Goal: Information Seeking & Learning: Learn about a topic

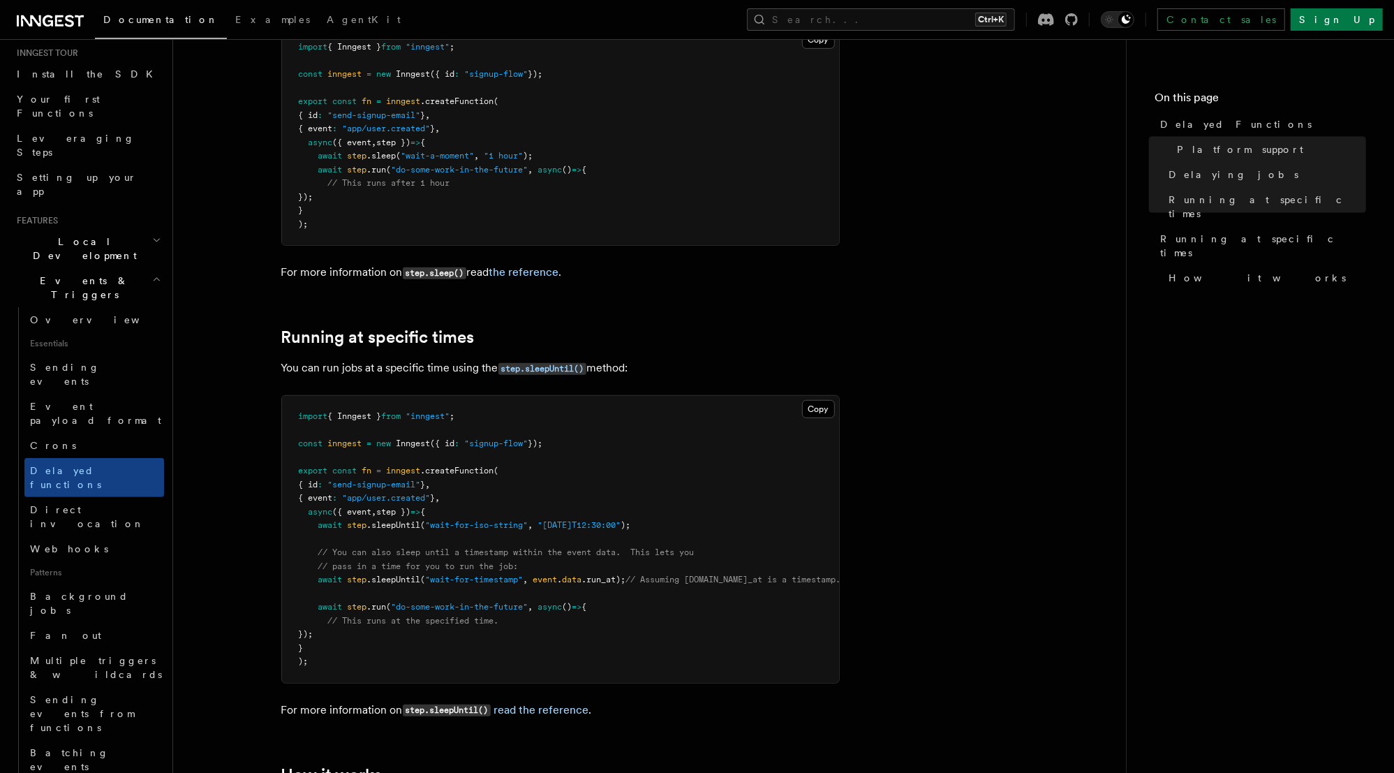
scroll to position [642, 0]
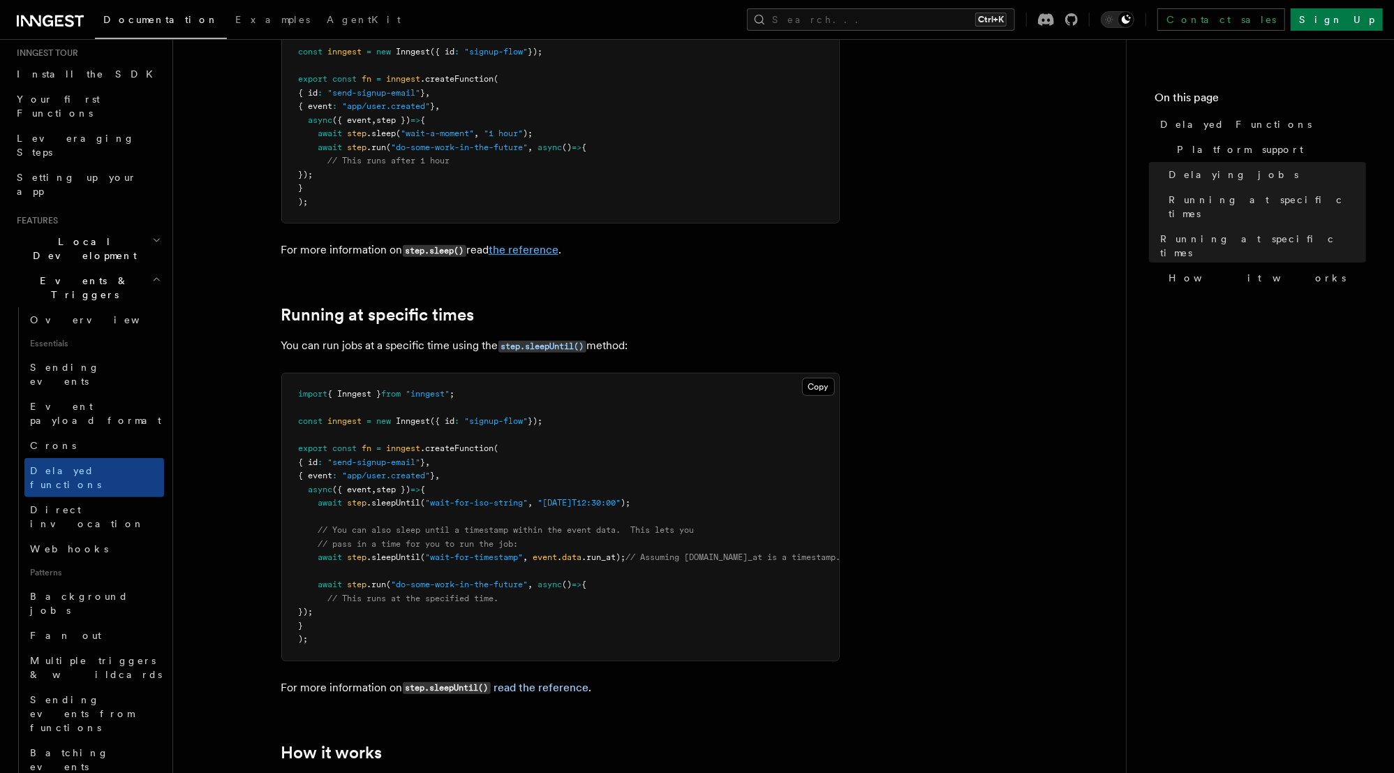
click at [538, 243] on link "the reference" at bounding box center [524, 249] width 70 height 13
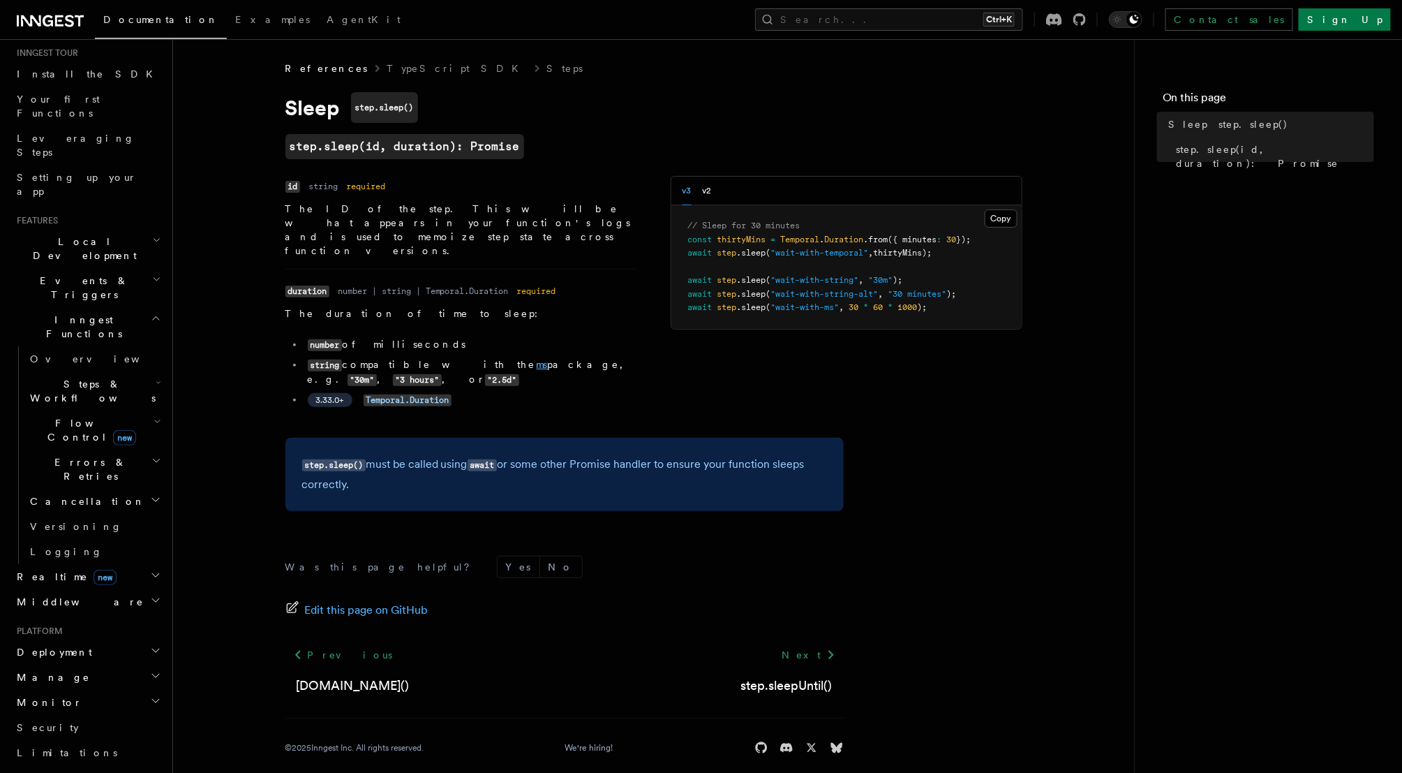
click at [537, 359] on link "ms" at bounding box center [542, 364] width 11 height 11
drag, startPoint x: 369, startPoint y: 209, endPoint x: 568, endPoint y: 208, distance: 198.9
click at [568, 208] on p "The ID of the step. This will be what appears in your function's logs and is us…" at bounding box center [462, 230] width 352 height 56
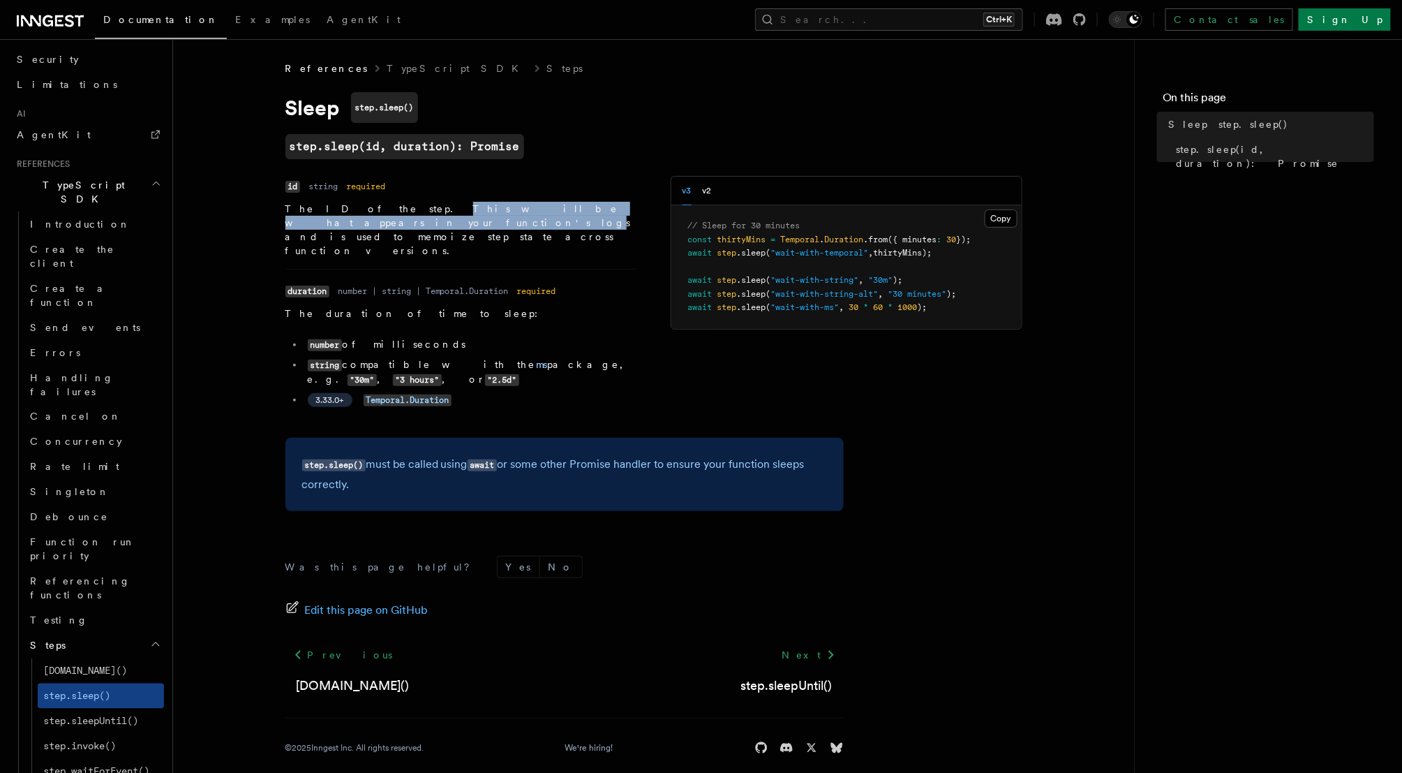
scroll to position [807, 0]
click at [54, 616] on span "Testing" at bounding box center [59, 621] width 58 height 11
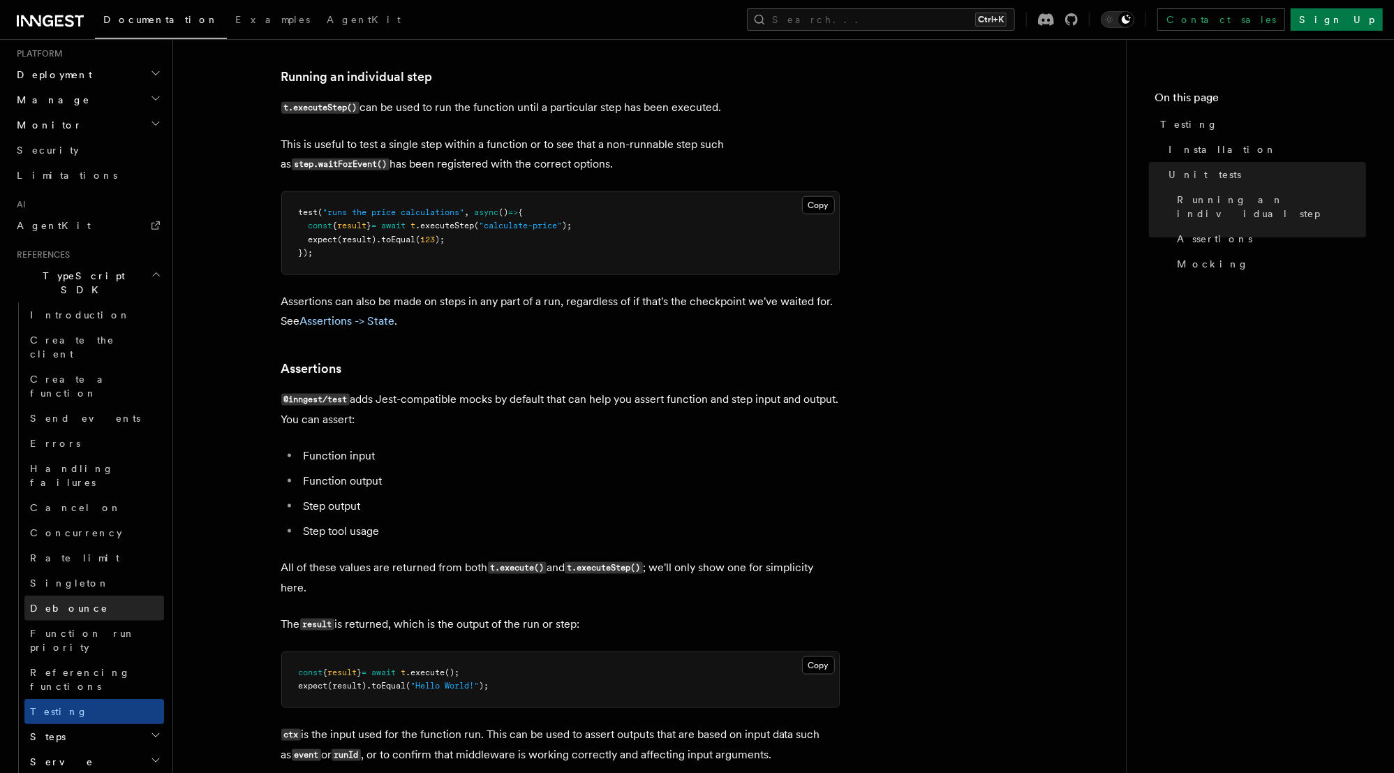
scroll to position [712, 0]
click at [150, 734] on icon "button" at bounding box center [155, 739] width 11 height 11
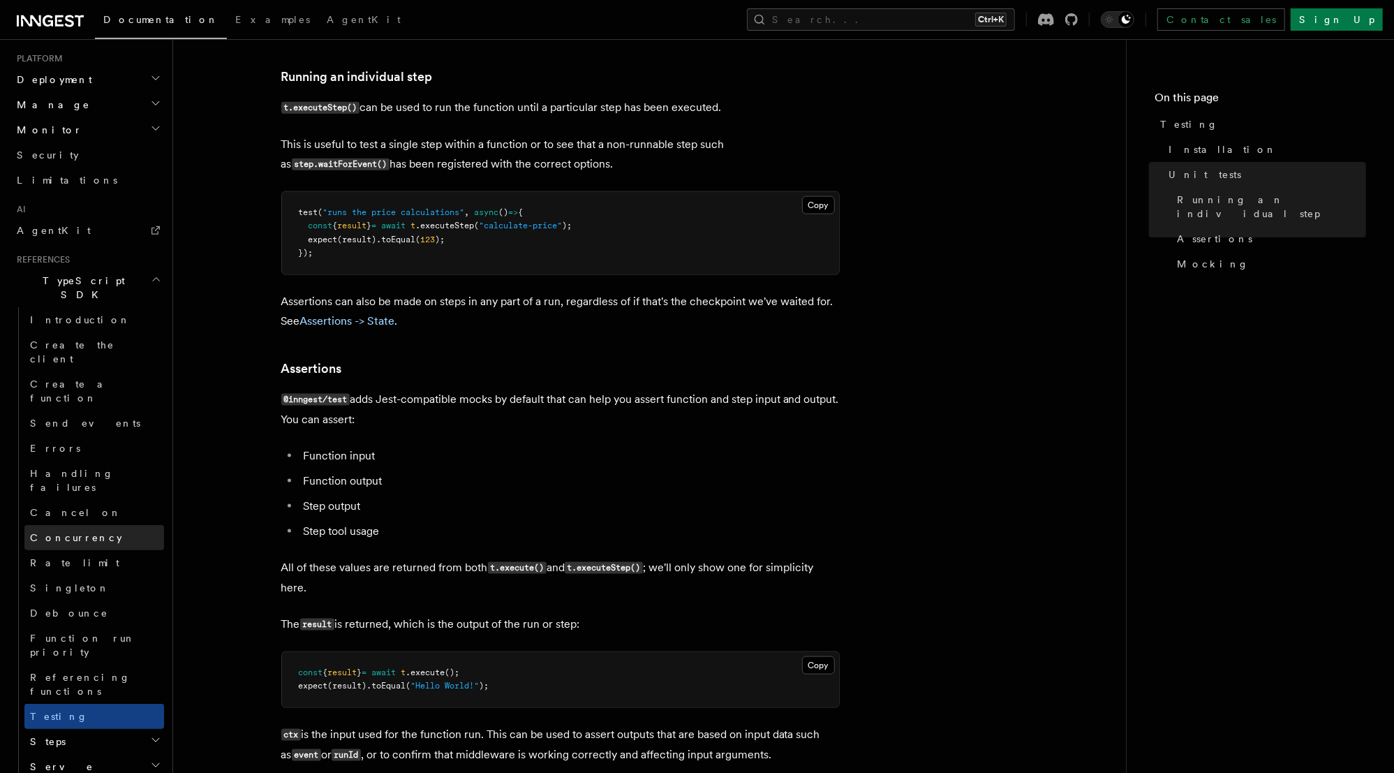
click at [82, 532] on span "Concurrency" at bounding box center [76, 537] width 92 height 11
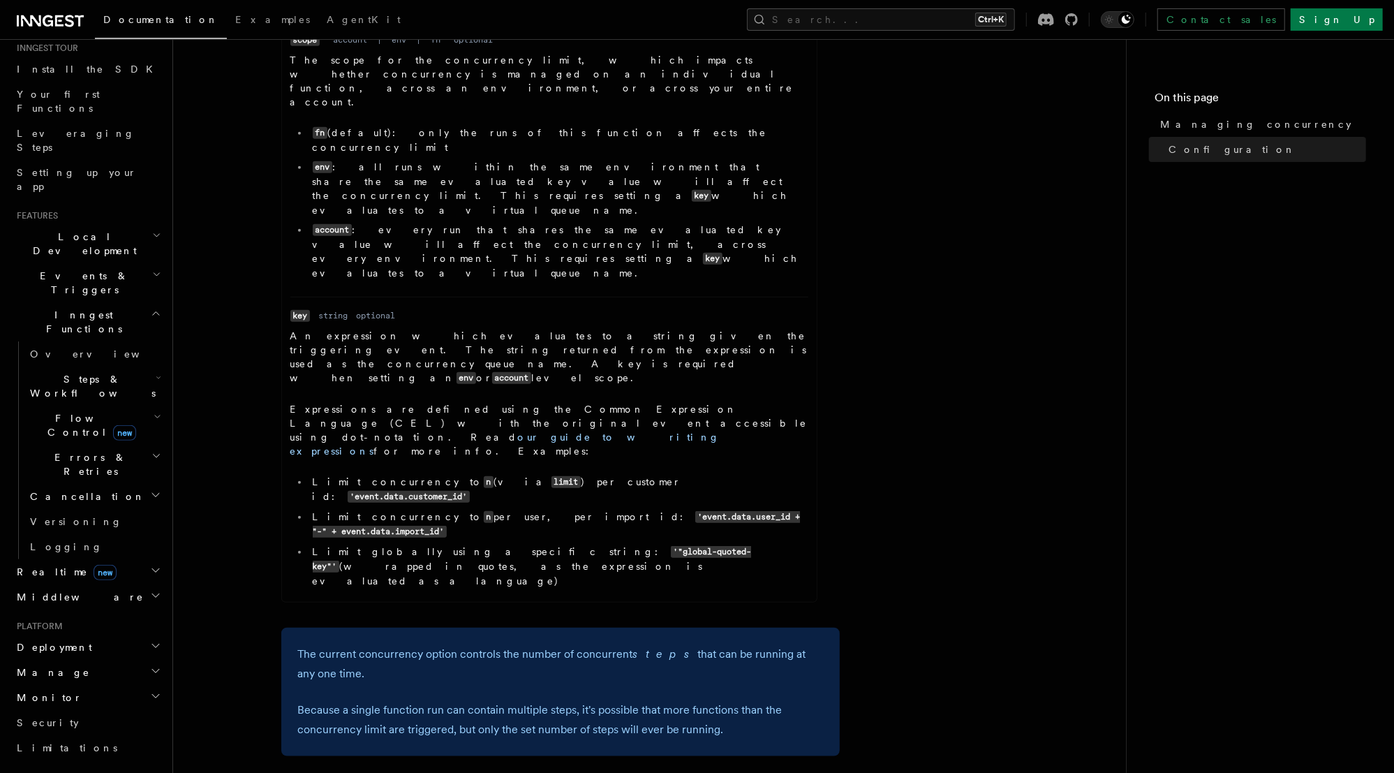
scroll to position [159, 0]
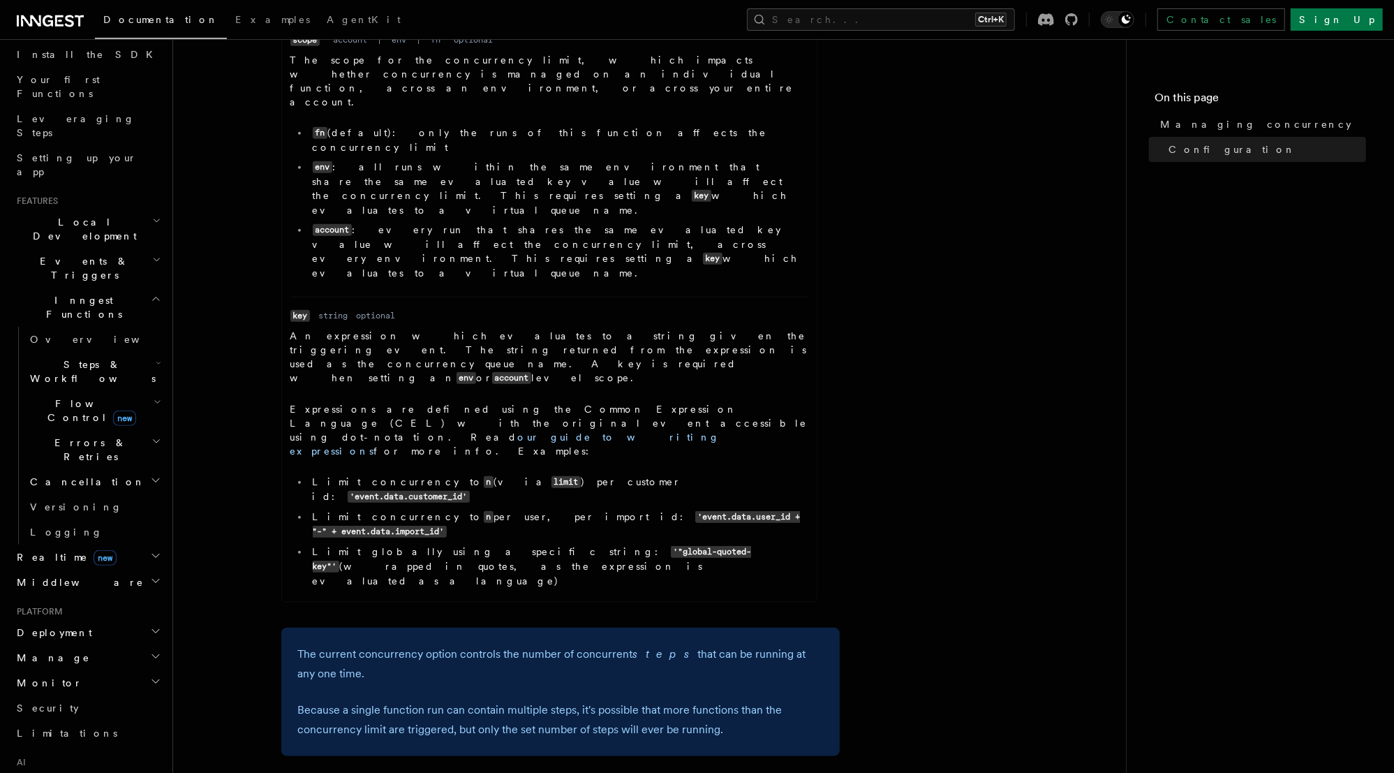
click at [154, 396] on icon "button" at bounding box center [158, 401] width 8 height 11
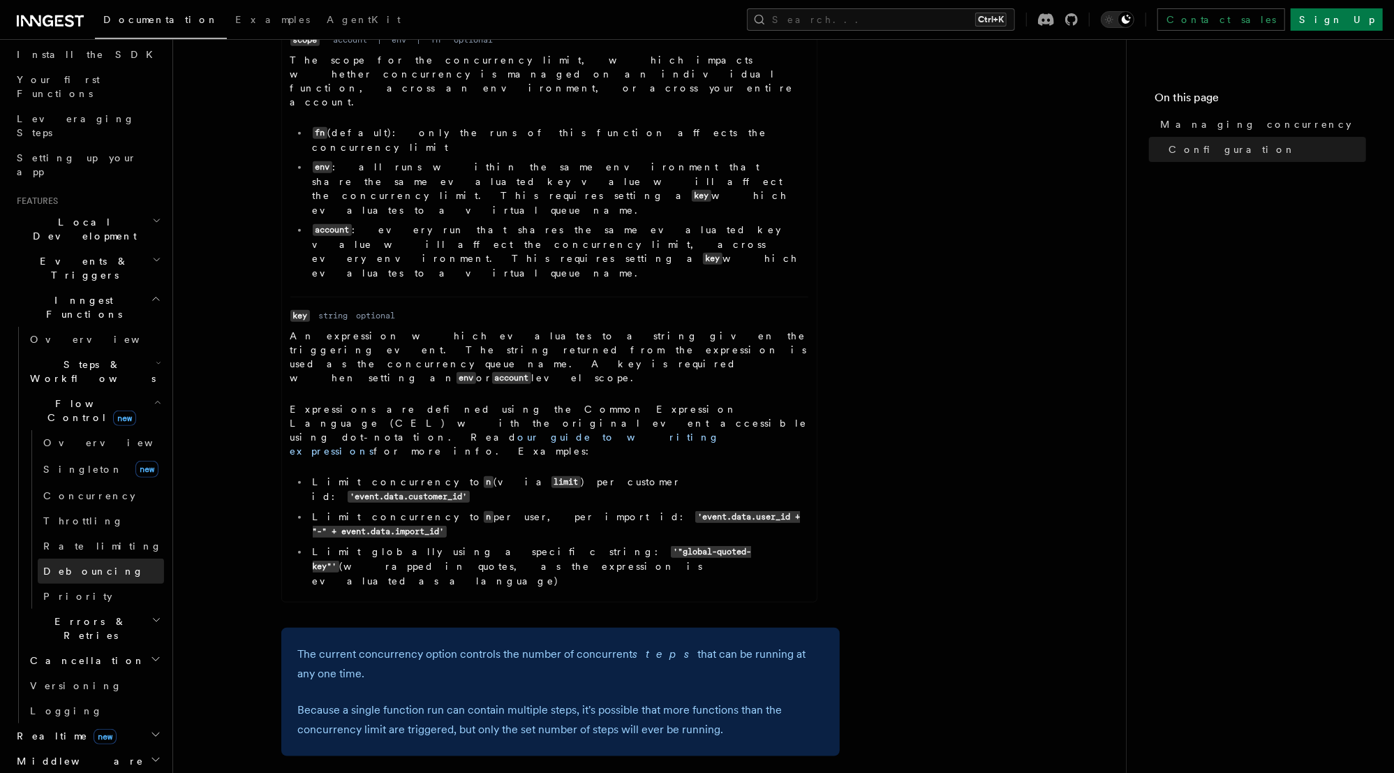
click at [82, 565] on span "Debouncing" at bounding box center [93, 570] width 101 height 11
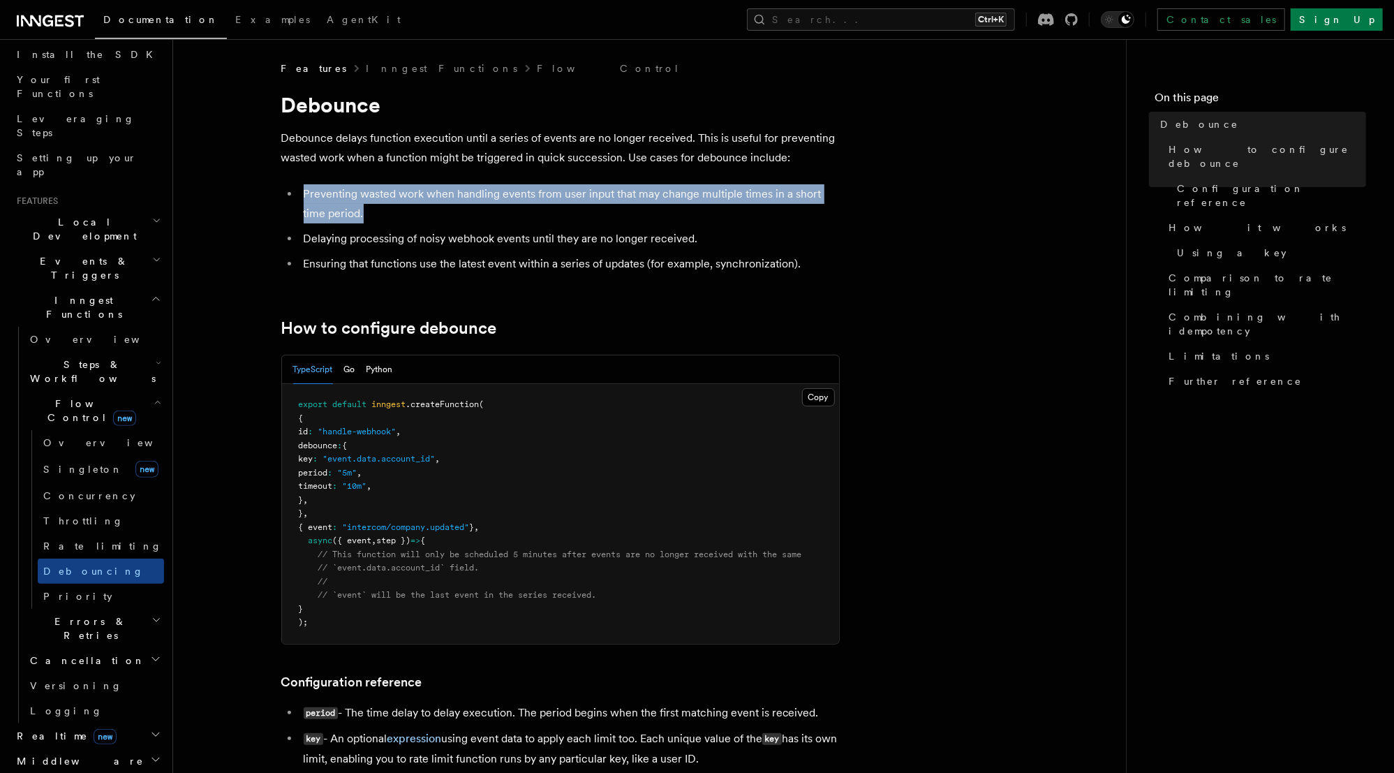
drag, startPoint x: 366, startPoint y: 216, endPoint x: 304, endPoint y: 192, distance: 67.2
click at [304, 192] on li "Preventing wasted work when handling events from user input that may change mul…" at bounding box center [569, 203] width 540 height 39
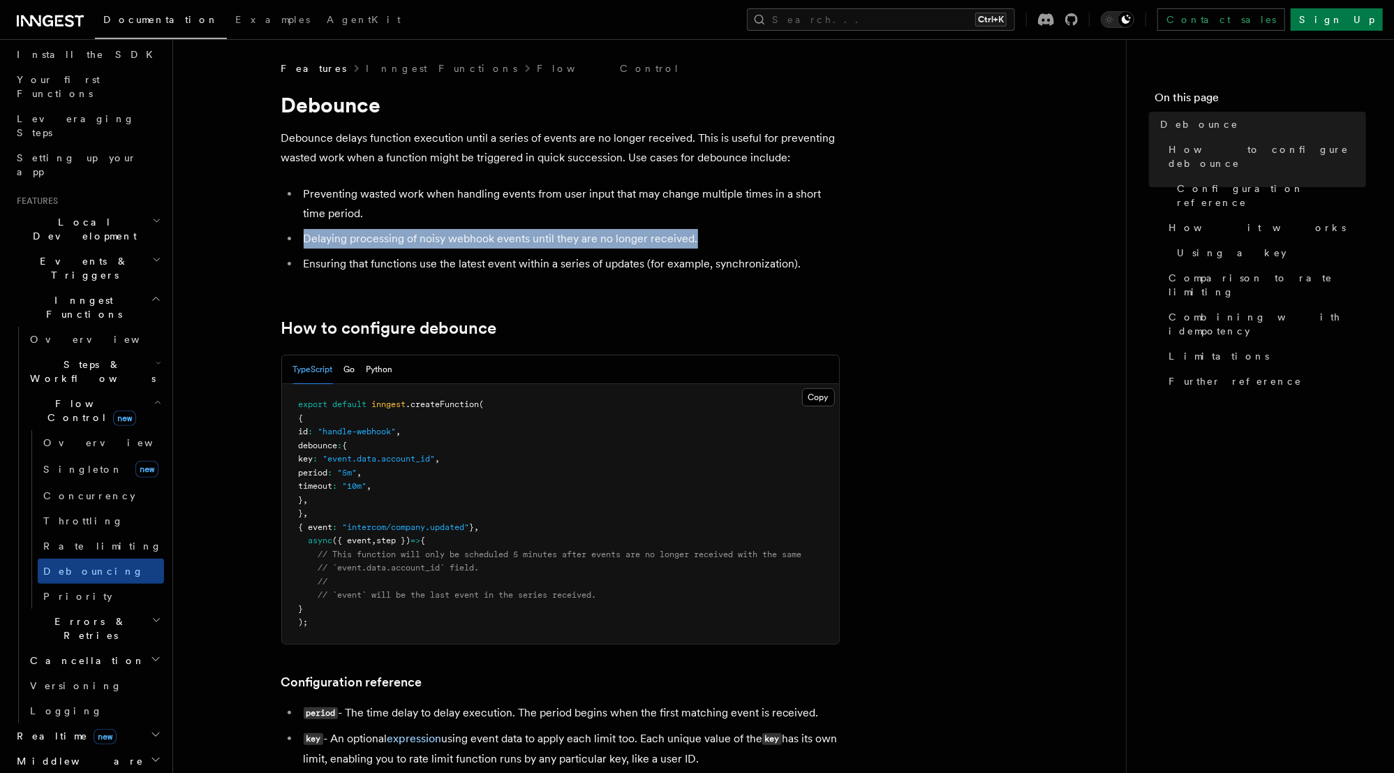
drag, startPoint x: 304, startPoint y: 239, endPoint x: 709, endPoint y: 223, distance: 404.5
click at [709, 223] on ul "Preventing wasted work when handling events from user input that may change mul…" at bounding box center [560, 228] width 558 height 89
click at [307, 239] on li "Delaying processing of noisy webhook events until they are no longer received." at bounding box center [569, 239] width 540 height 20
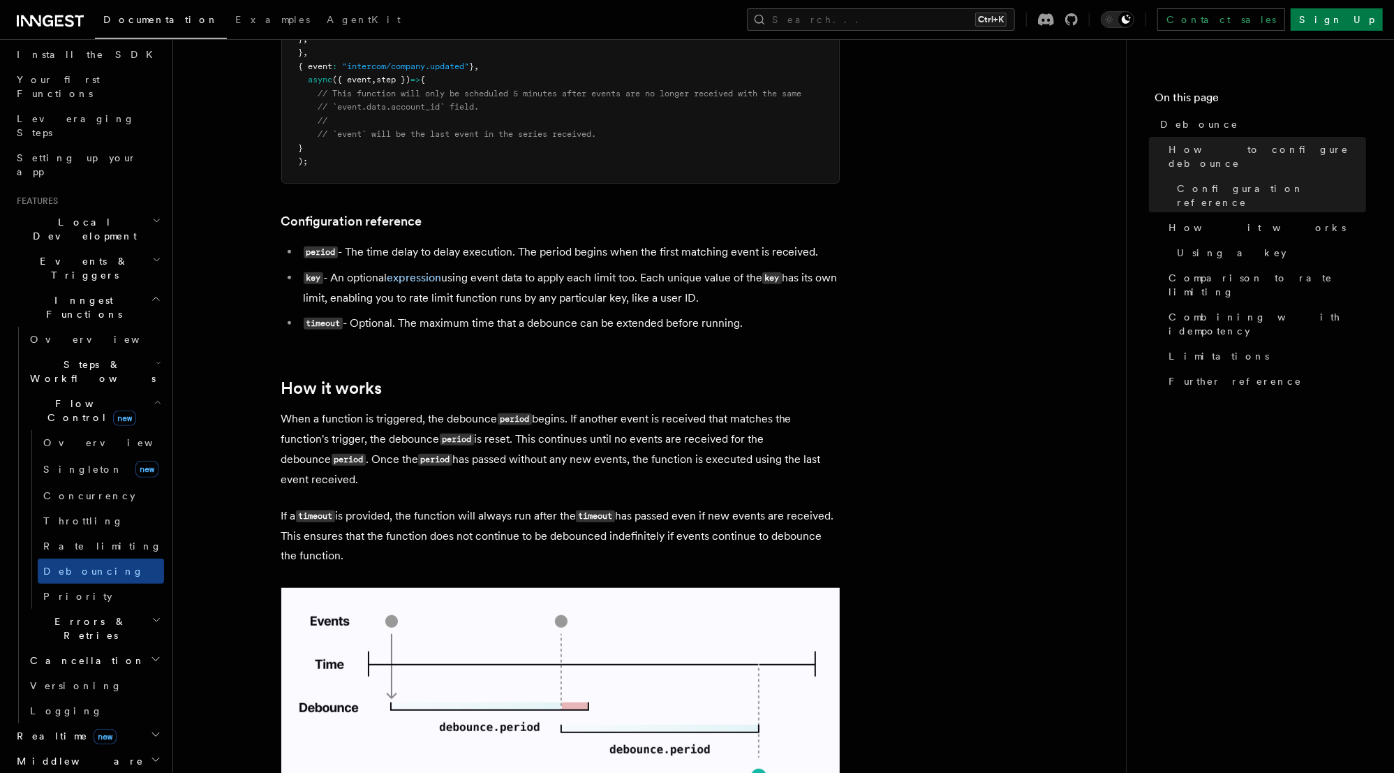
scroll to position [461, 0]
drag, startPoint x: 324, startPoint y: 459, endPoint x: 331, endPoint y: 480, distance: 22.1
click at [331, 480] on p "When a function is triggered, the debounce period begins. If another event is r…" at bounding box center [560, 449] width 558 height 80
drag, startPoint x: 336, startPoint y: 480, endPoint x: 321, endPoint y: 467, distance: 19.3
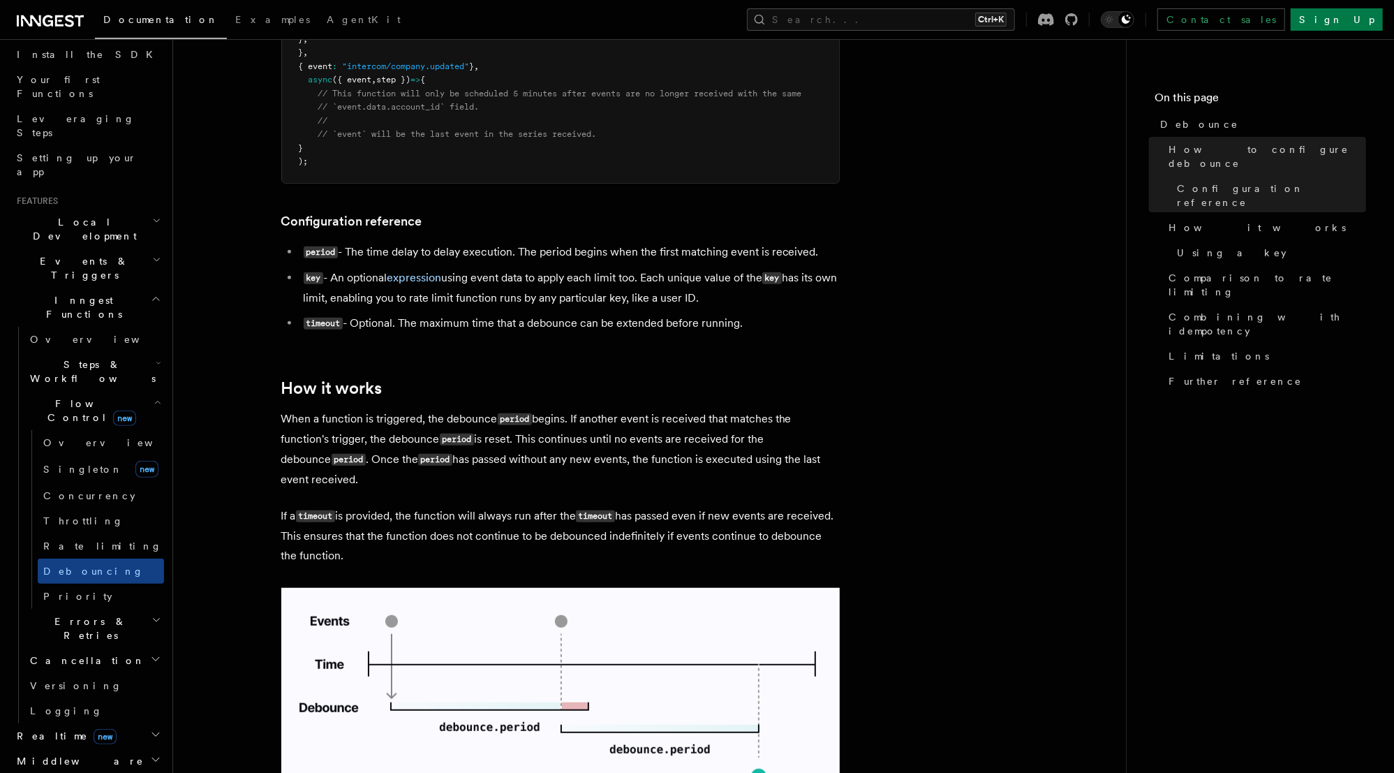
click at [321, 467] on p "When a function is triggered, the debounce period begins. If another event is r…" at bounding box center [560, 449] width 558 height 80
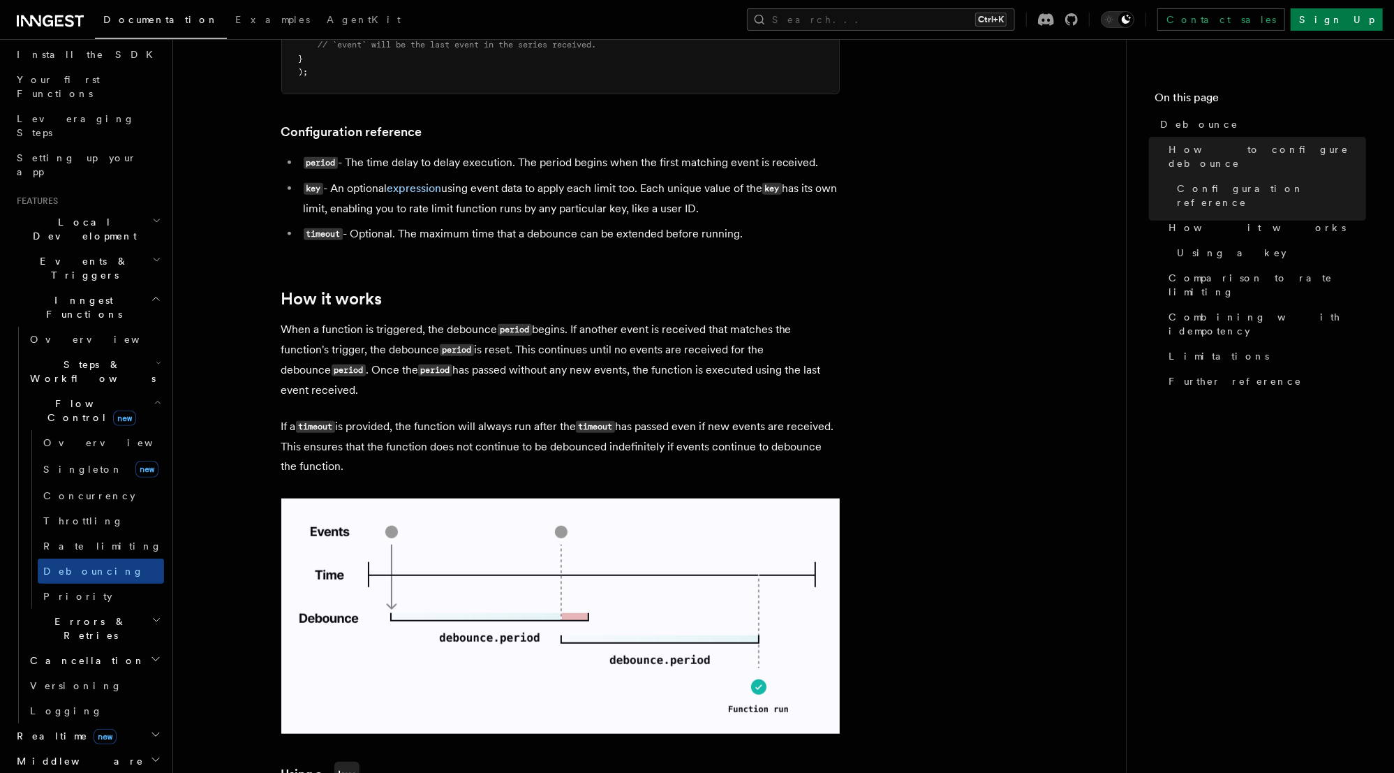
scroll to position [550, 0]
click at [532, 426] on p "If a timeout is provided, the function will always run after the timeout has pa…" at bounding box center [560, 446] width 558 height 59
drag, startPoint x: 406, startPoint y: 473, endPoint x: 331, endPoint y: 452, distance: 78.1
click at [331, 452] on p "If a timeout is provided, the function will always run after the timeout has pa…" at bounding box center [560, 446] width 558 height 59
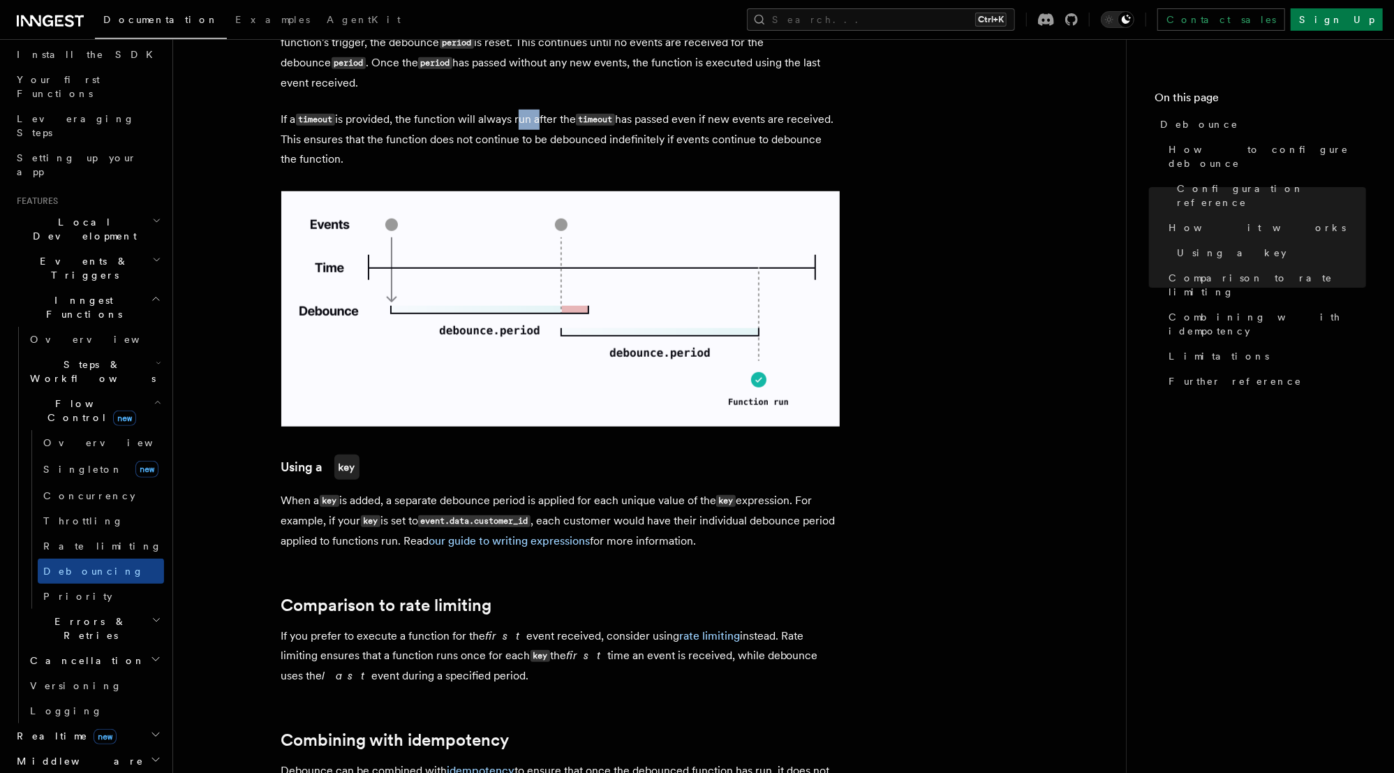
scroll to position [956, 0]
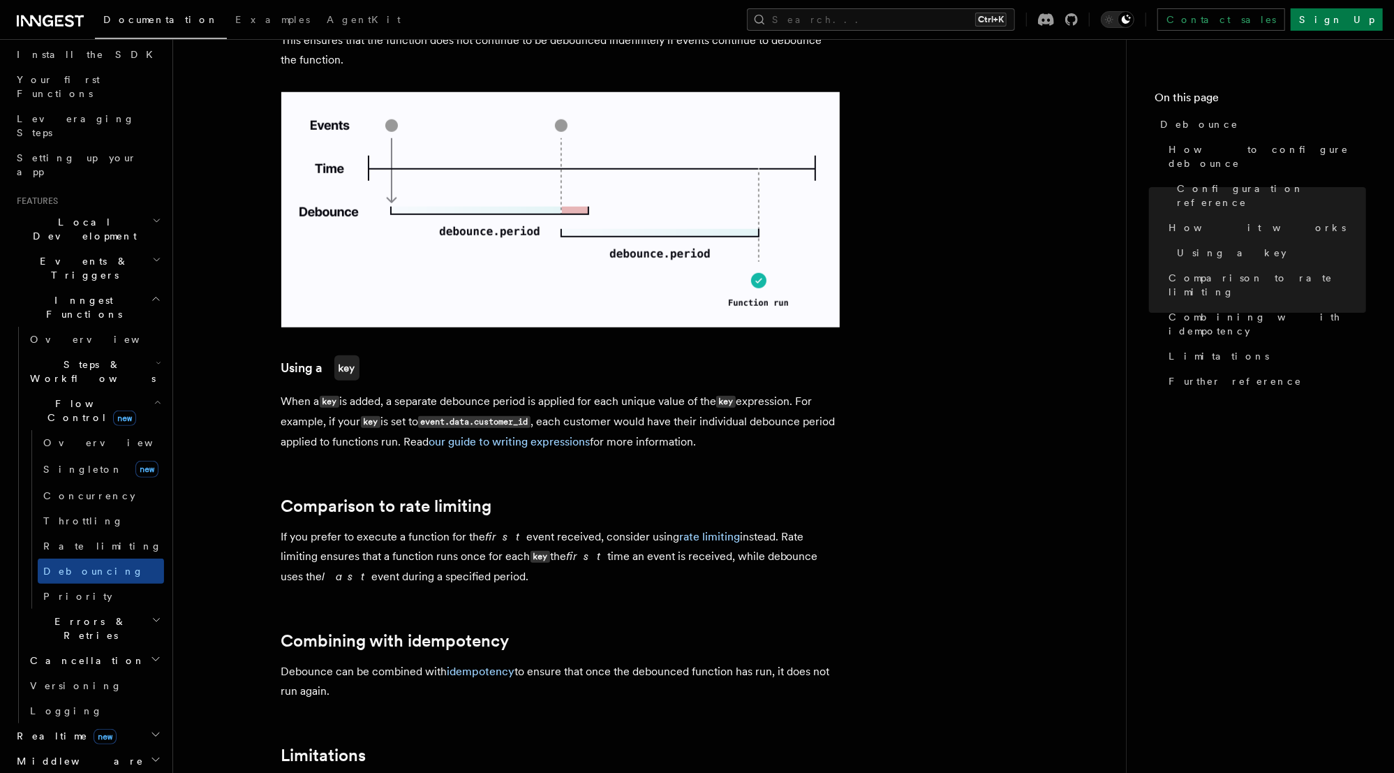
drag, startPoint x: 452, startPoint y: 580, endPoint x: 272, endPoint y: 547, distance: 183.1
click at [272, 547] on article "Features Inngest Functions Flow Control Debounce Debounce delays function execu…" at bounding box center [649, 173] width 908 height 2137
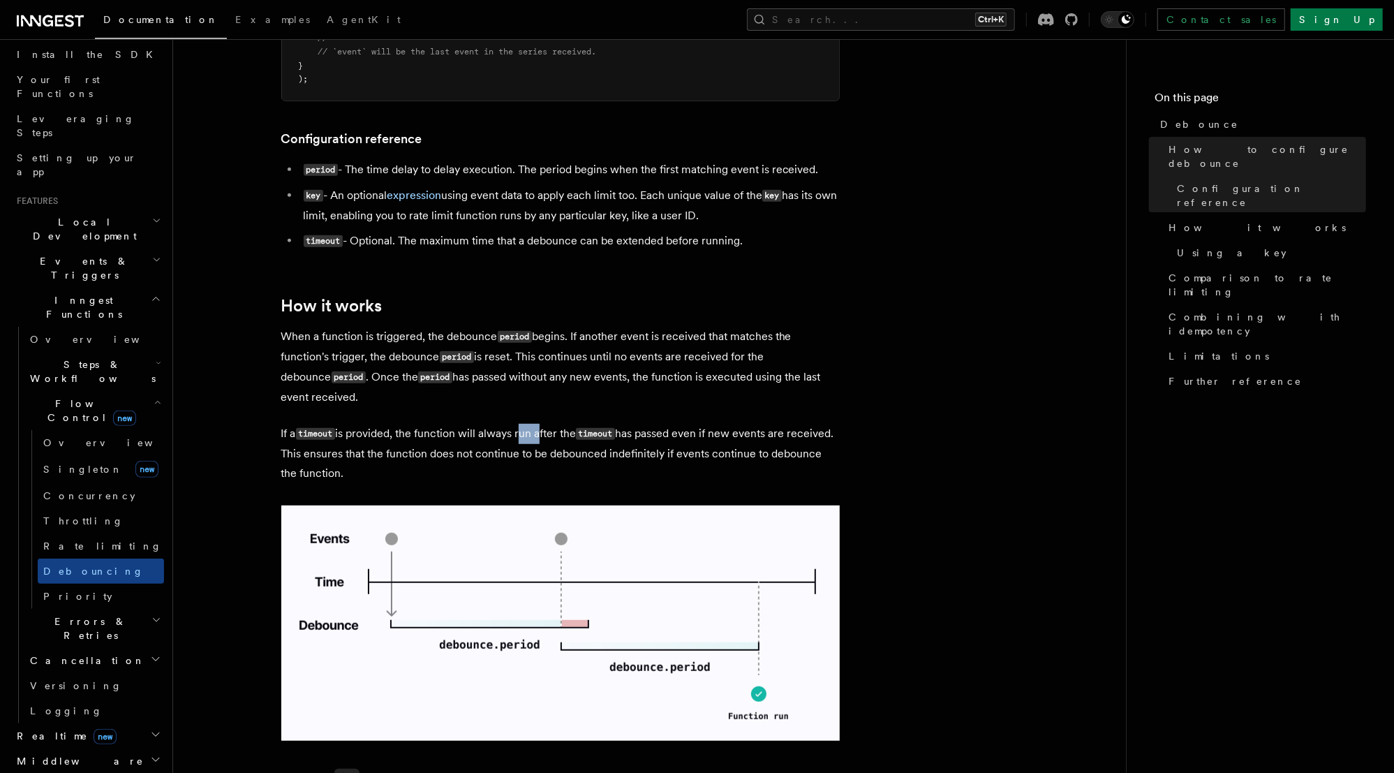
scroll to position [571, 0]
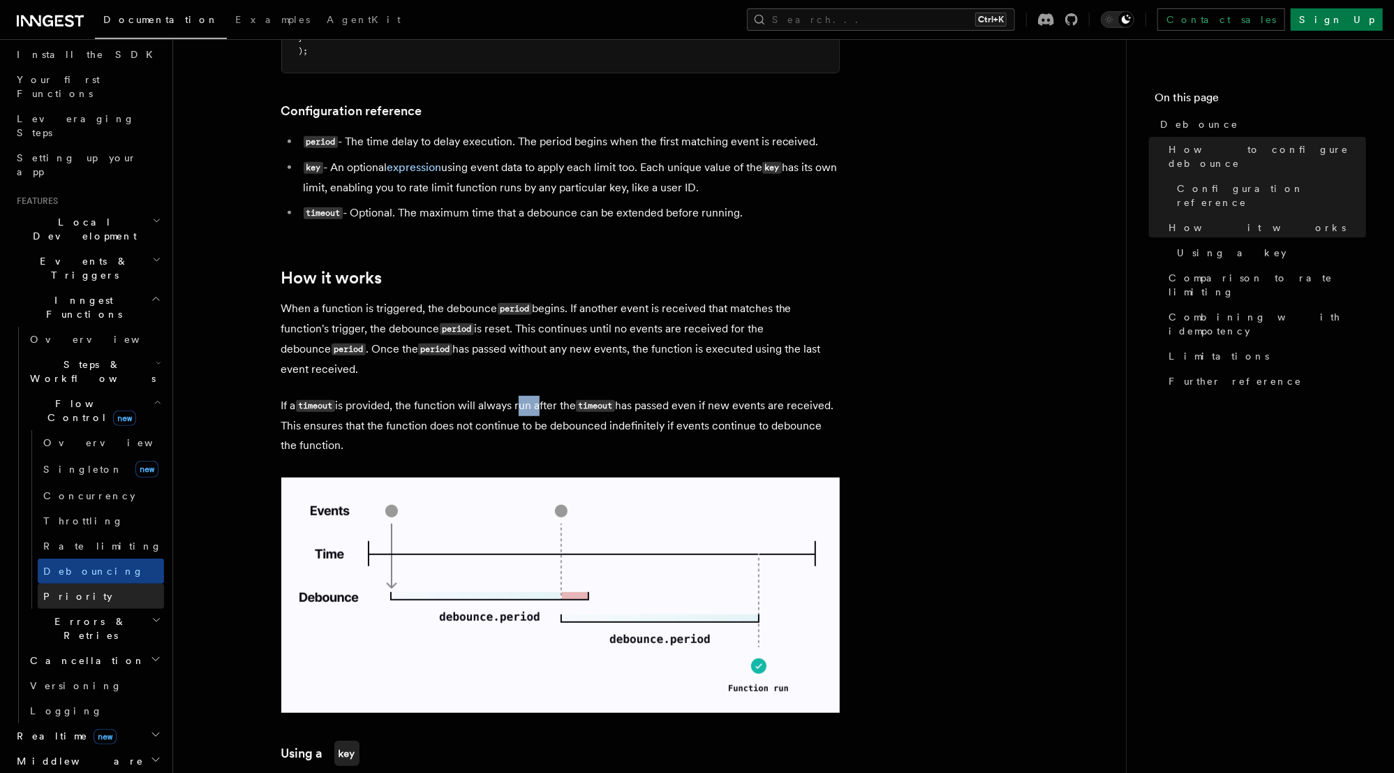
click at [84, 584] on link "Priority" at bounding box center [101, 596] width 126 height 25
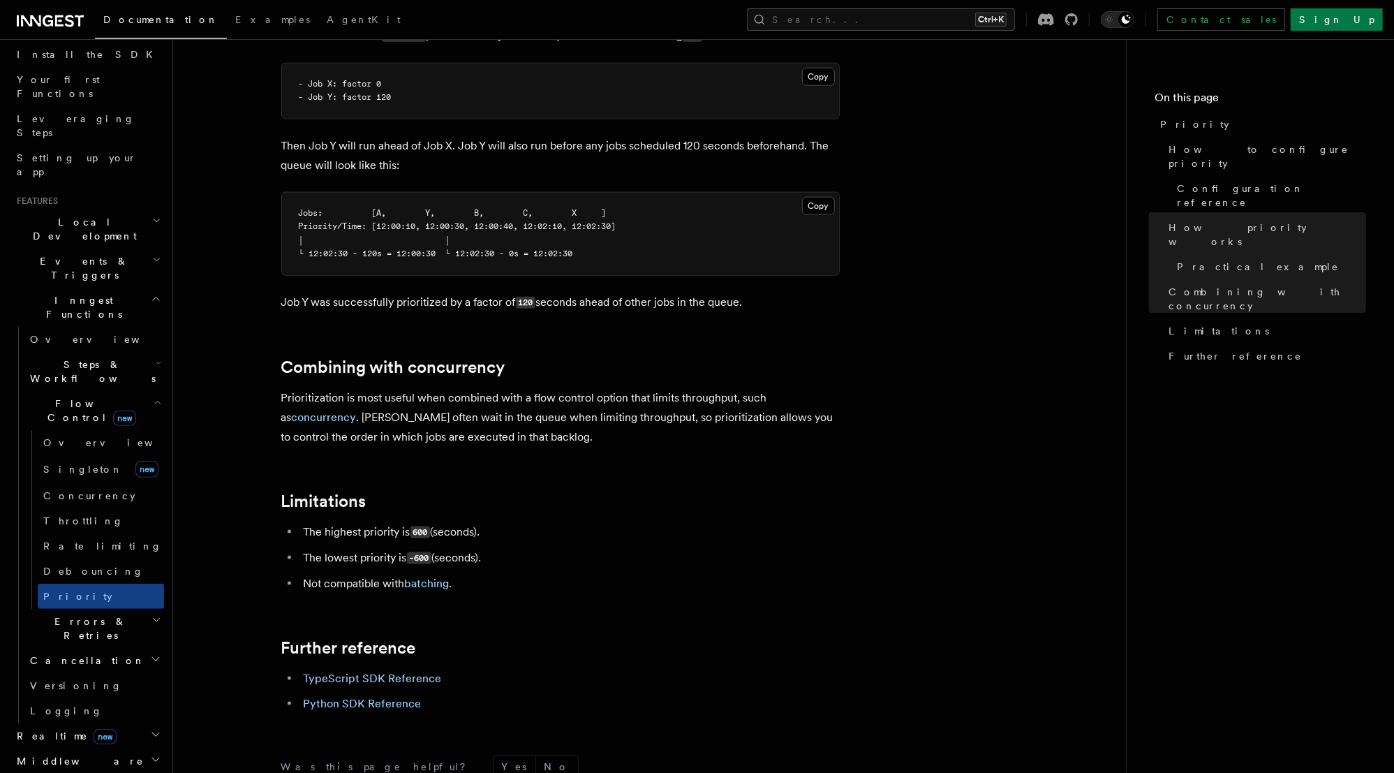
scroll to position [1204, 0]
click at [72, 515] on span "Throttling" at bounding box center [83, 520] width 80 height 11
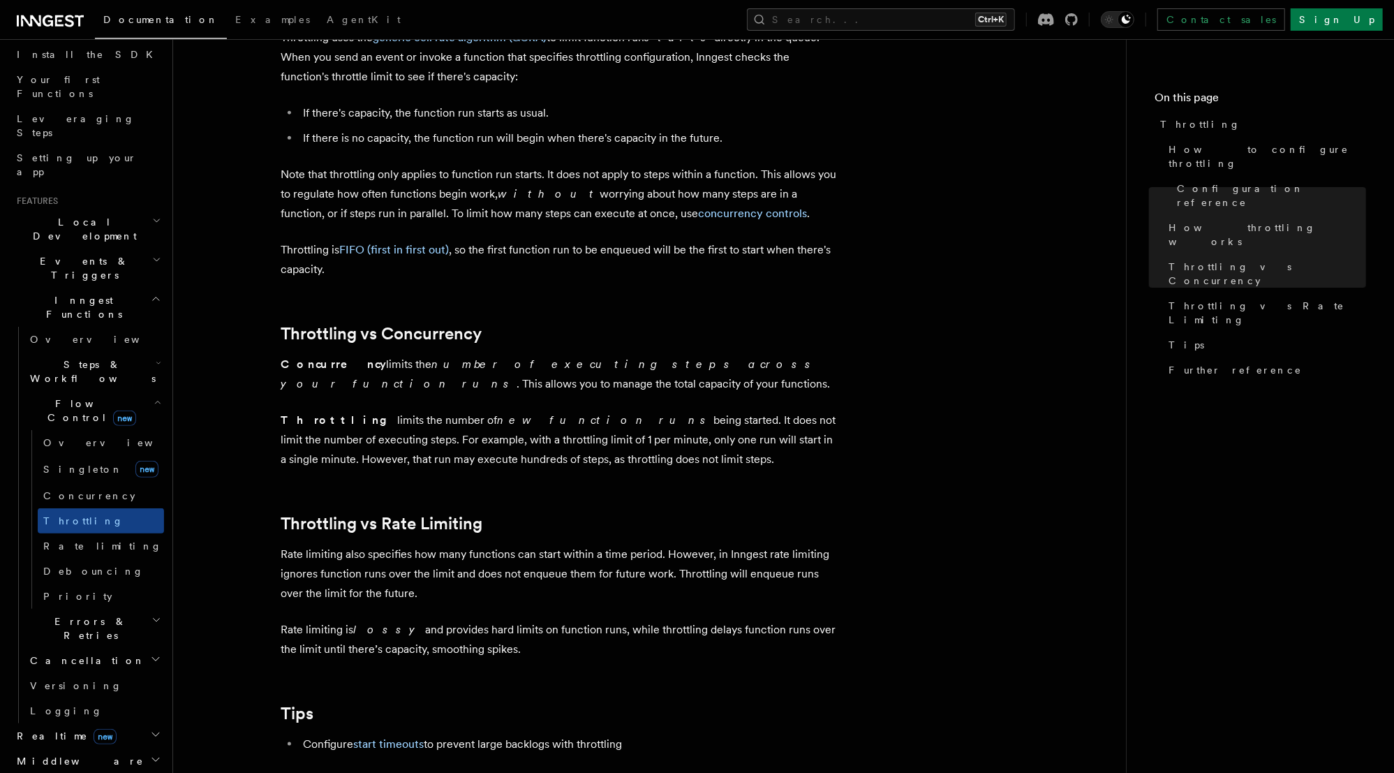
scroll to position [1054, 0]
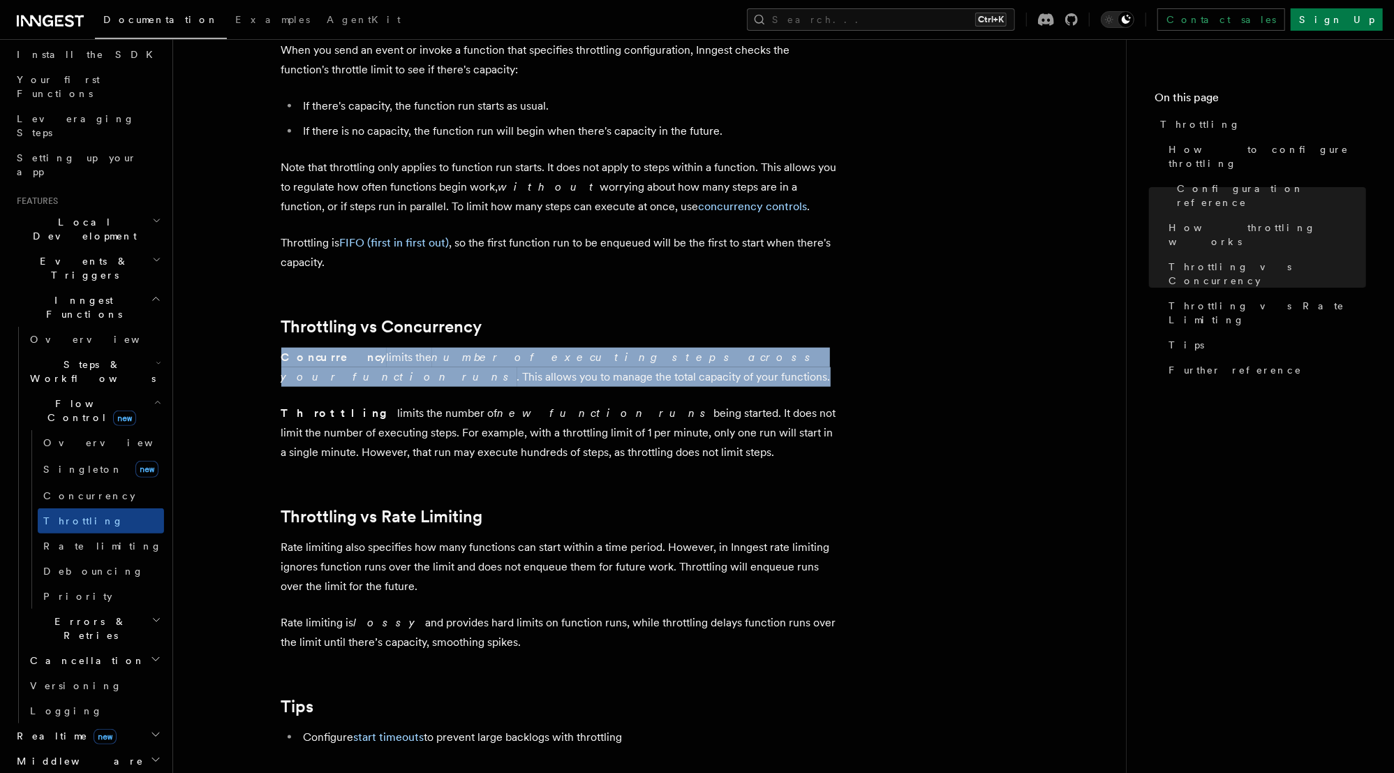
drag, startPoint x: 420, startPoint y: 379, endPoint x: 276, endPoint y: 362, distance: 145.5
click at [276, 362] on article "Features Inngest Functions Flow Control Throttling Throttling allows you to spe…" at bounding box center [649, 74] width 908 height 2134
click at [286, 376] on p "Concurrency limits the number of executing steps across your function runs . Th…" at bounding box center [560, 367] width 558 height 39
drag, startPoint x: 281, startPoint y: 364, endPoint x: 426, endPoint y: 383, distance: 145.8
click at [426, 383] on p "Concurrency limits the number of executing steps across your function runs . Th…" at bounding box center [560, 367] width 558 height 39
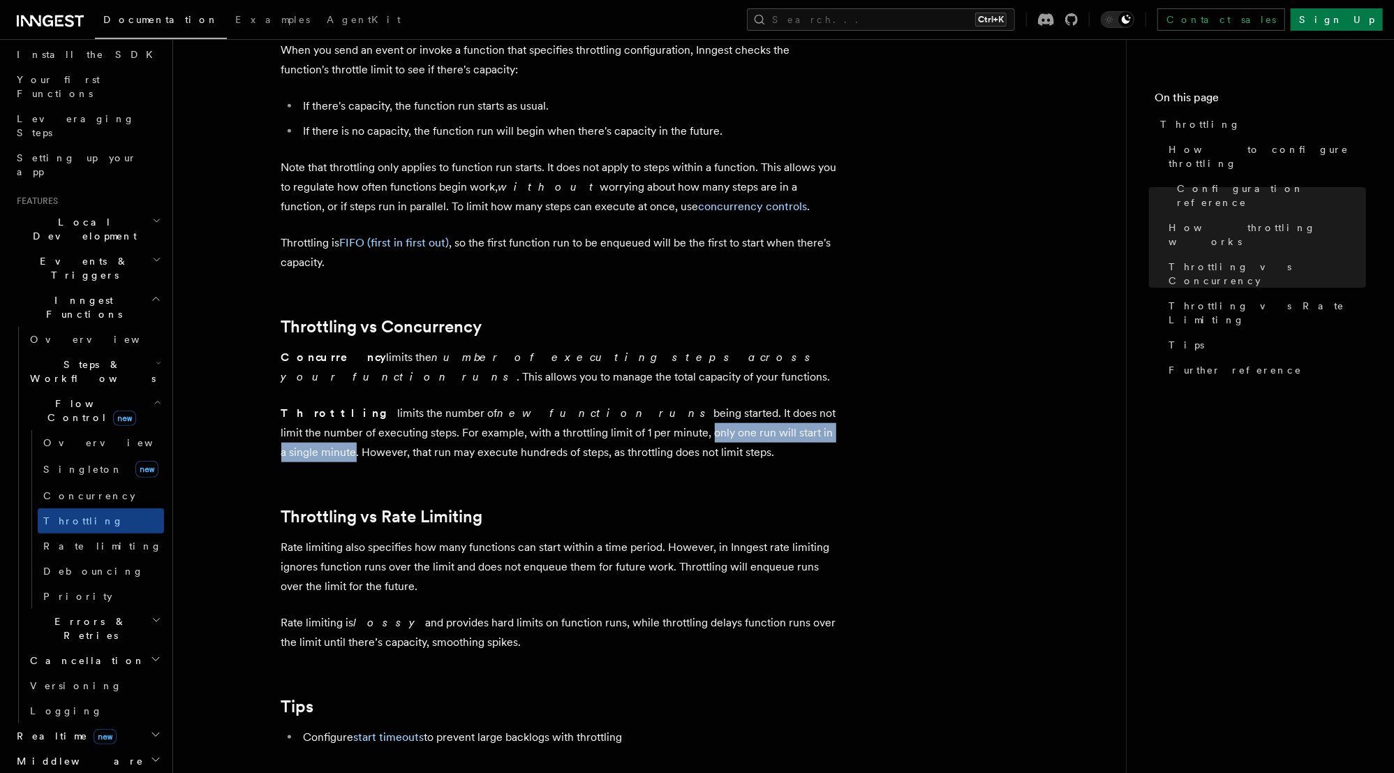
drag, startPoint x: 528, startPoint y: 441, endPoint x: 721, endPoint y: 434, distance: 193.5
click at [721, 434] on p "Throttling limits the number of new function runs being started. It does not li…" at bounding box center [560, 432] width 558 height 59
drag, startPoint x: 621, startPoint y: 459, endPoint x: 343, endPoint y: 424, distance: 280.0
click at [343, 424] on p "Throttling limits the number of new function runs being started. It does not li…" at bounding box center [560, 432] width 558 height 59
drag, startPoint x: 283, startPoint y: 360, endPoint x: 663, endPoint y: 452, distance: 390.8
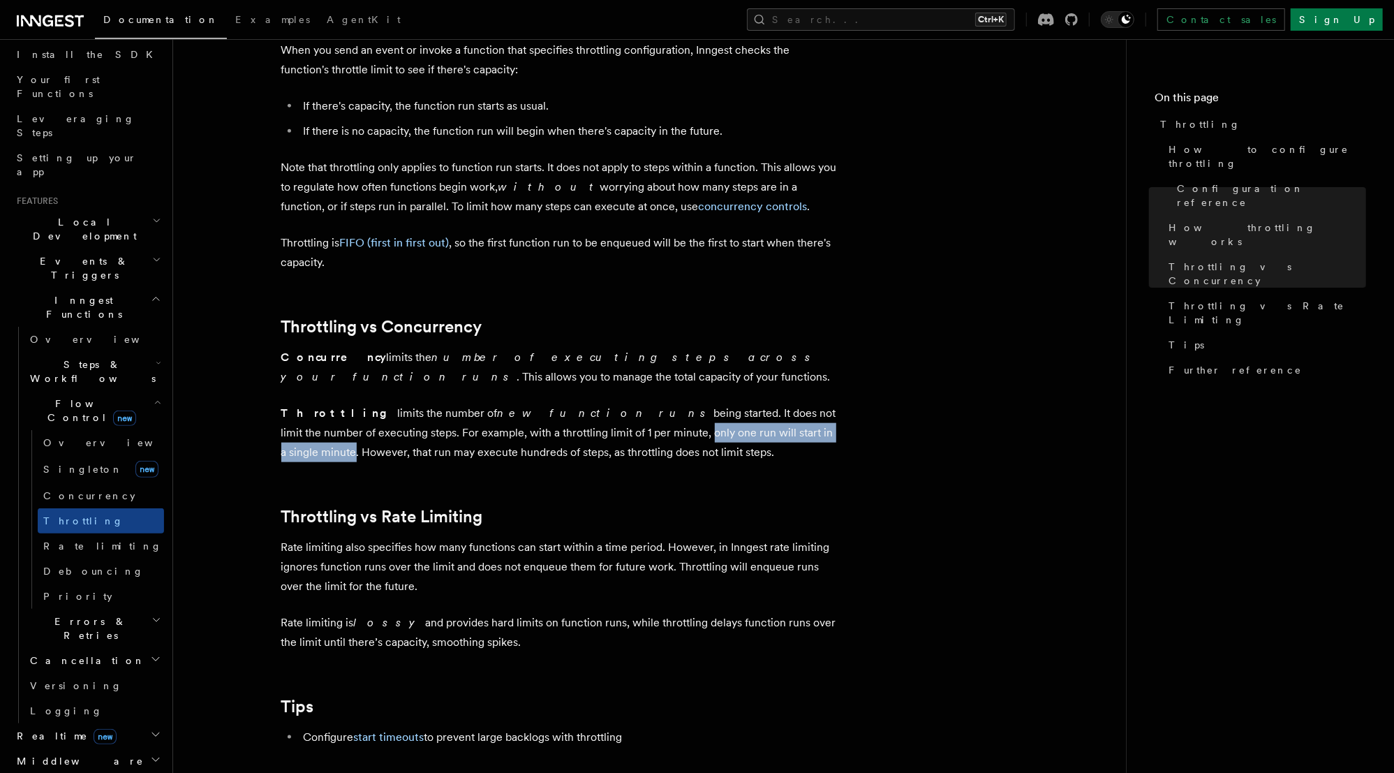
click at [663, 452] on article "Features Inngest Functions Flow Control Throttling Throttling allows you to spe…" at bounding box center [649, 74] width 908 height 2134
click at [663, 452] on p "Throttling limits the number of new function runs being started. It does not li…" at bounding box center [560, 432] width 558 height 59
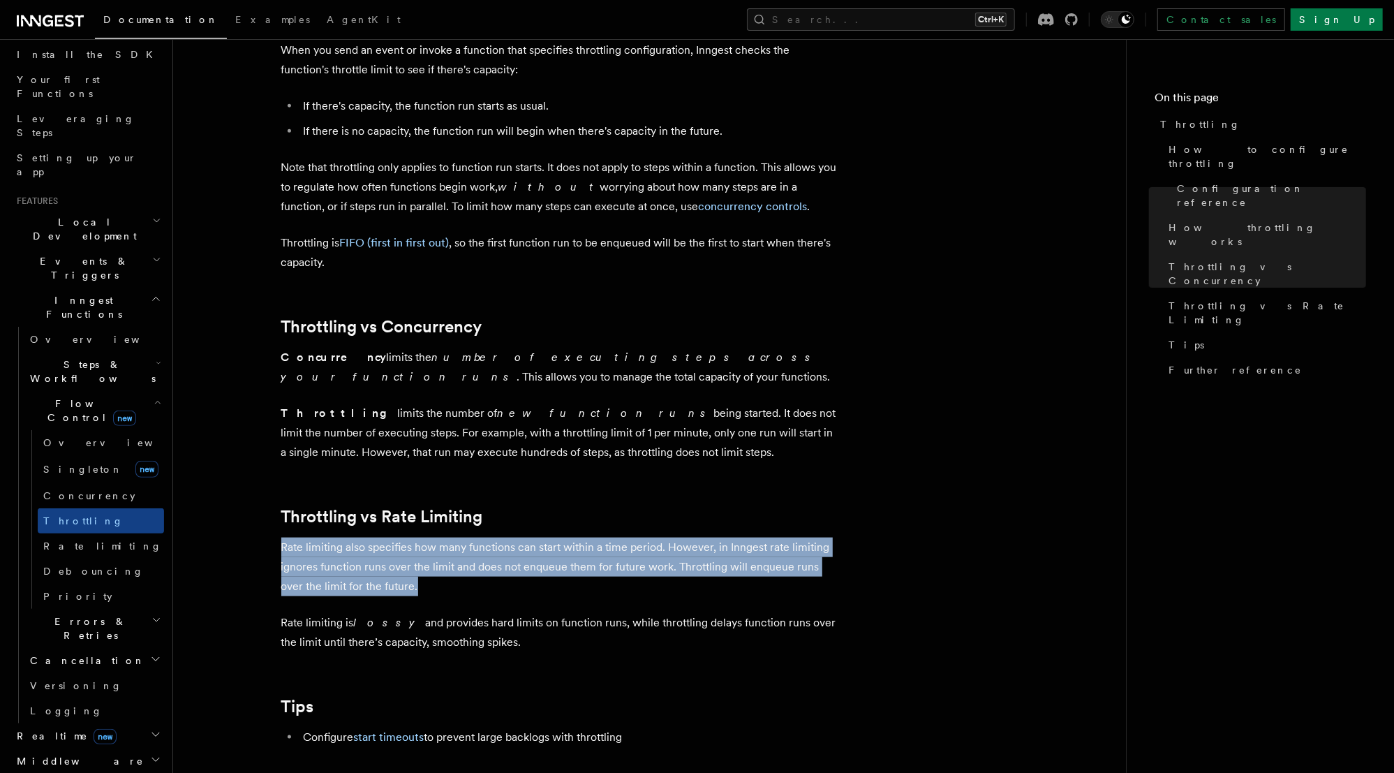
drag, startPoint x: 394, startPoint y: 592, endPoint x: 258, endPoint y: 547, distance: 142.8
click at [258, 547] on article "Features Inngest Functions Flow Control Throttling Throttling allows you to spe…" at bounding box center [649, 74] width 908 height 2134
click at [291, 550] on p "Rate limiting also specifies how many functions can start within a time period.…" at bounding box center [560, 567] width 558 height 59
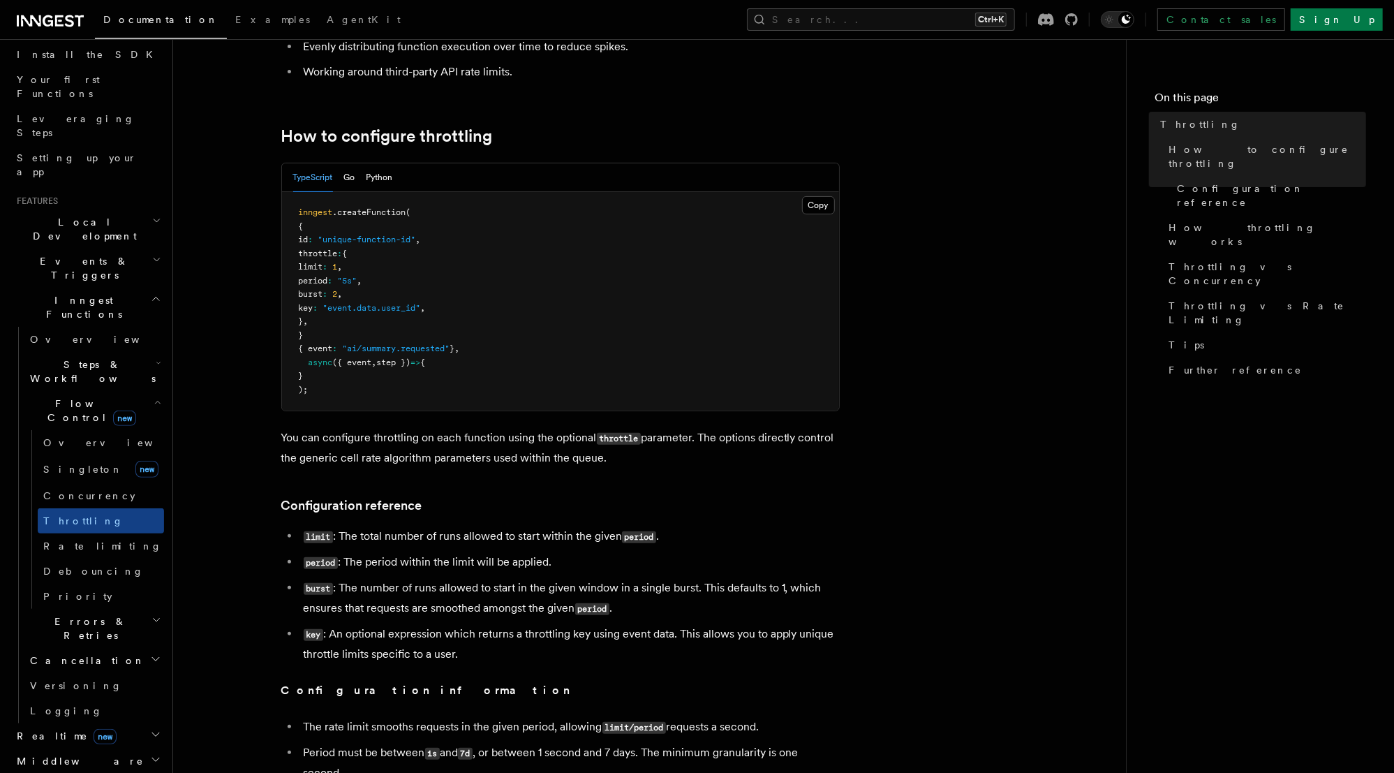
scroll to position [168, 0]
